Goal: Navigation & Orientation: Find specific page/section

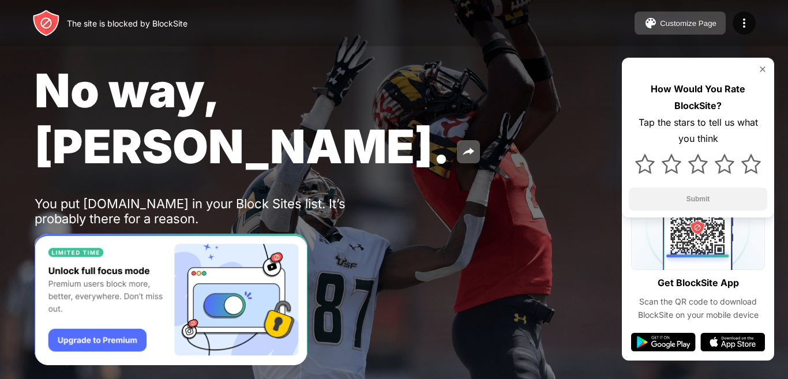
click at [708, 13] on button "Customize Page" at bounding box center [680, 23] width 91 height 23
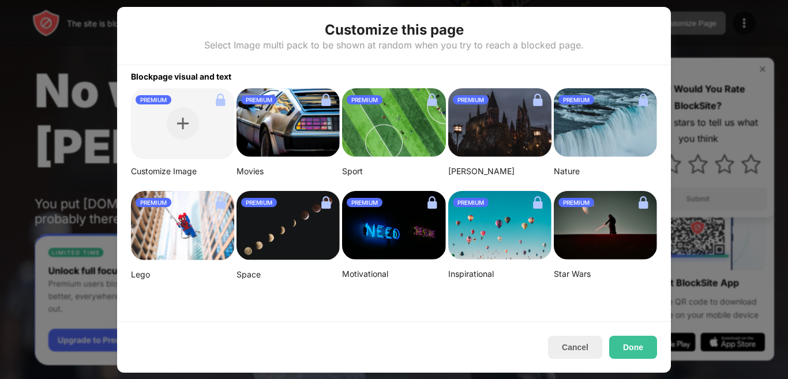
drag, startPoint x: 732, startPoint y: 32, endPoint x: 709, endPoint y: 221, distance: 190.0
click at [732, 37] on div at bounding box center [394, 189] width 788 height 379
